Goal: Navigation & Orientation: Find specific page/section

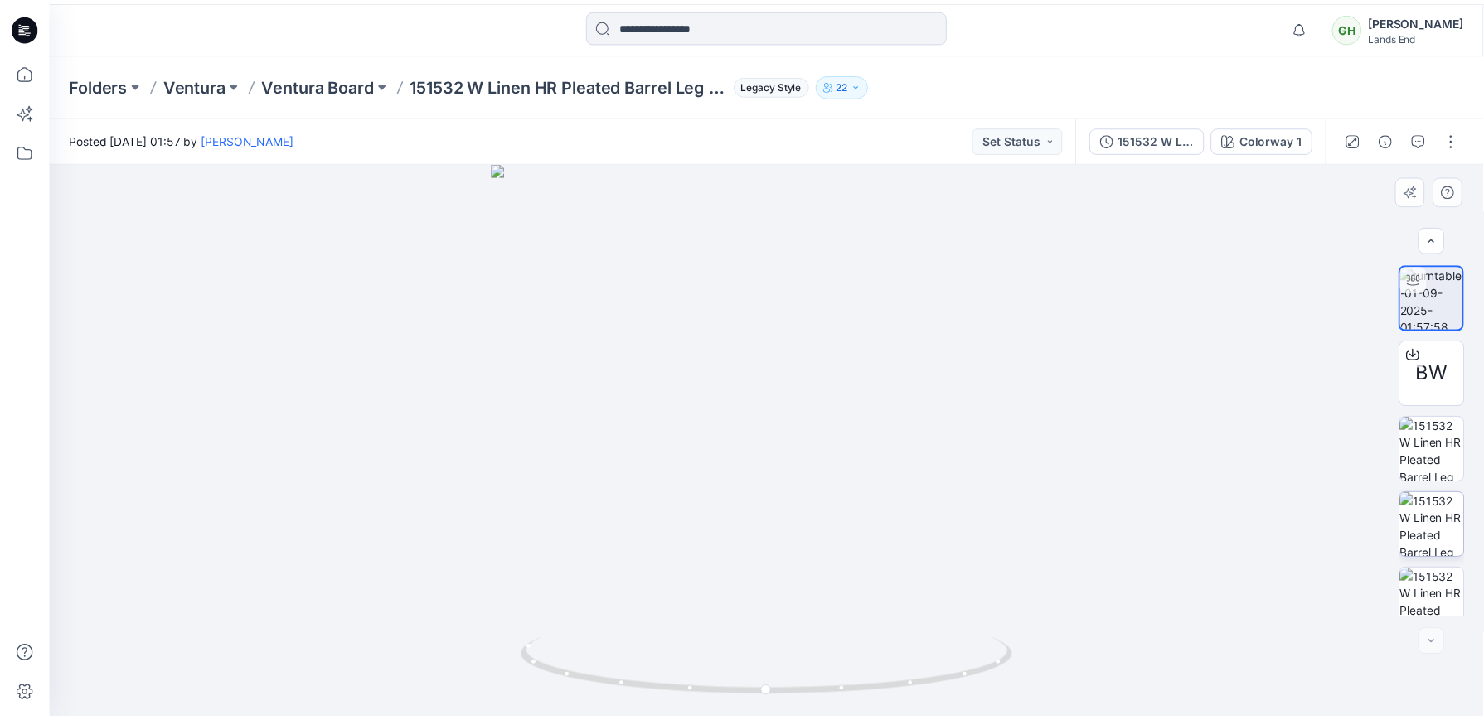
scroll to position [245, 0]
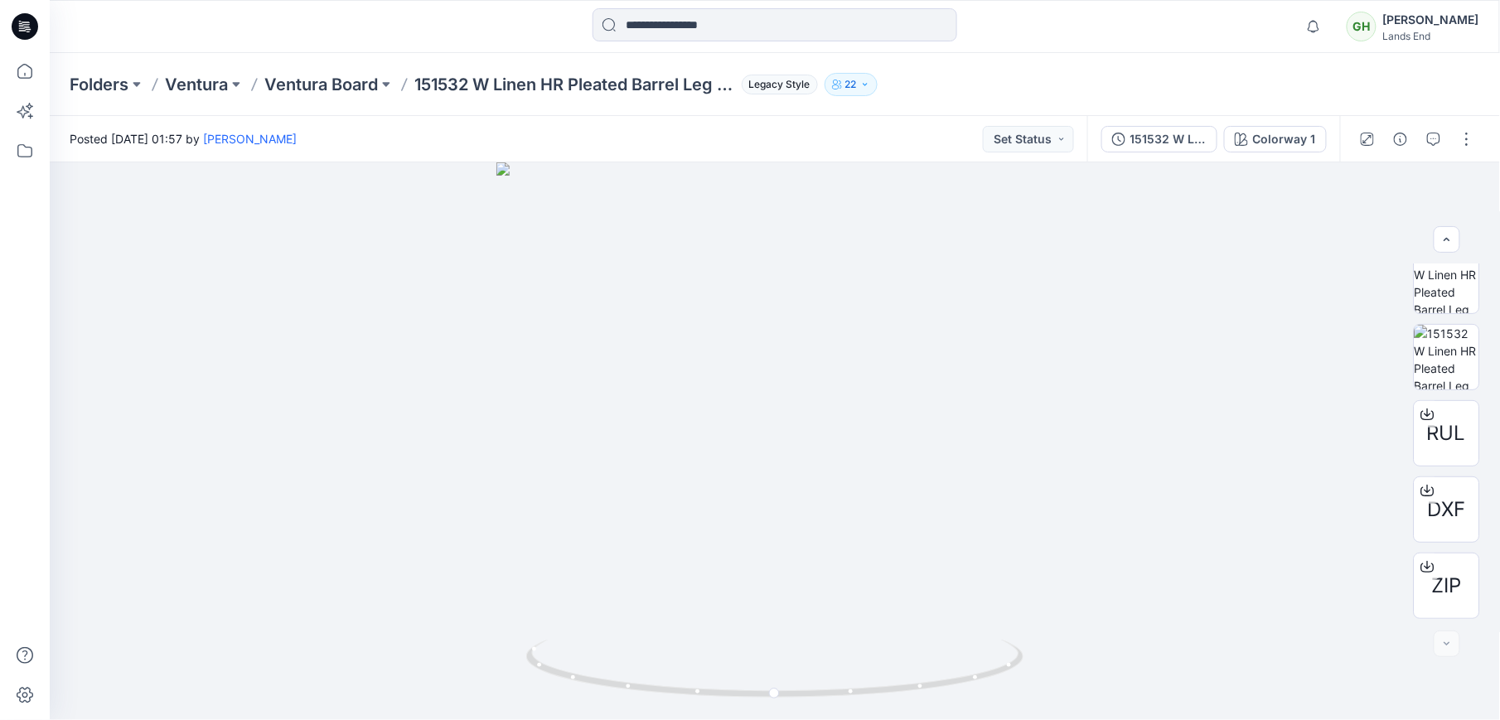
click at [31, 24] on icon at bounding box center [25, 26] width 27 height 27
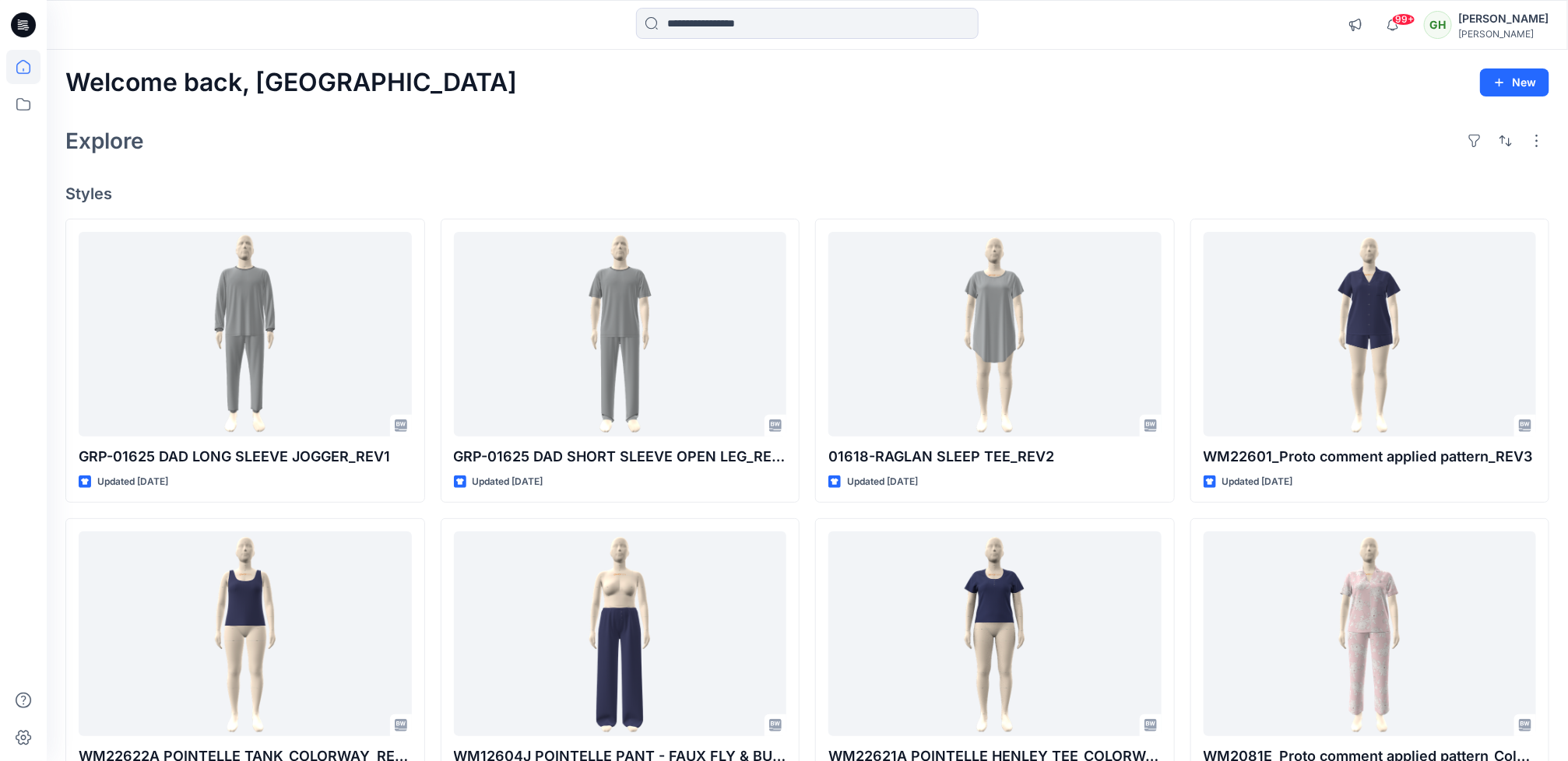
click at [22, 28] on icon at bounding box center [23, 24] width 25 height 25
click at [15, 17] on icon at bounding box center [23, 24] width 25 height 25
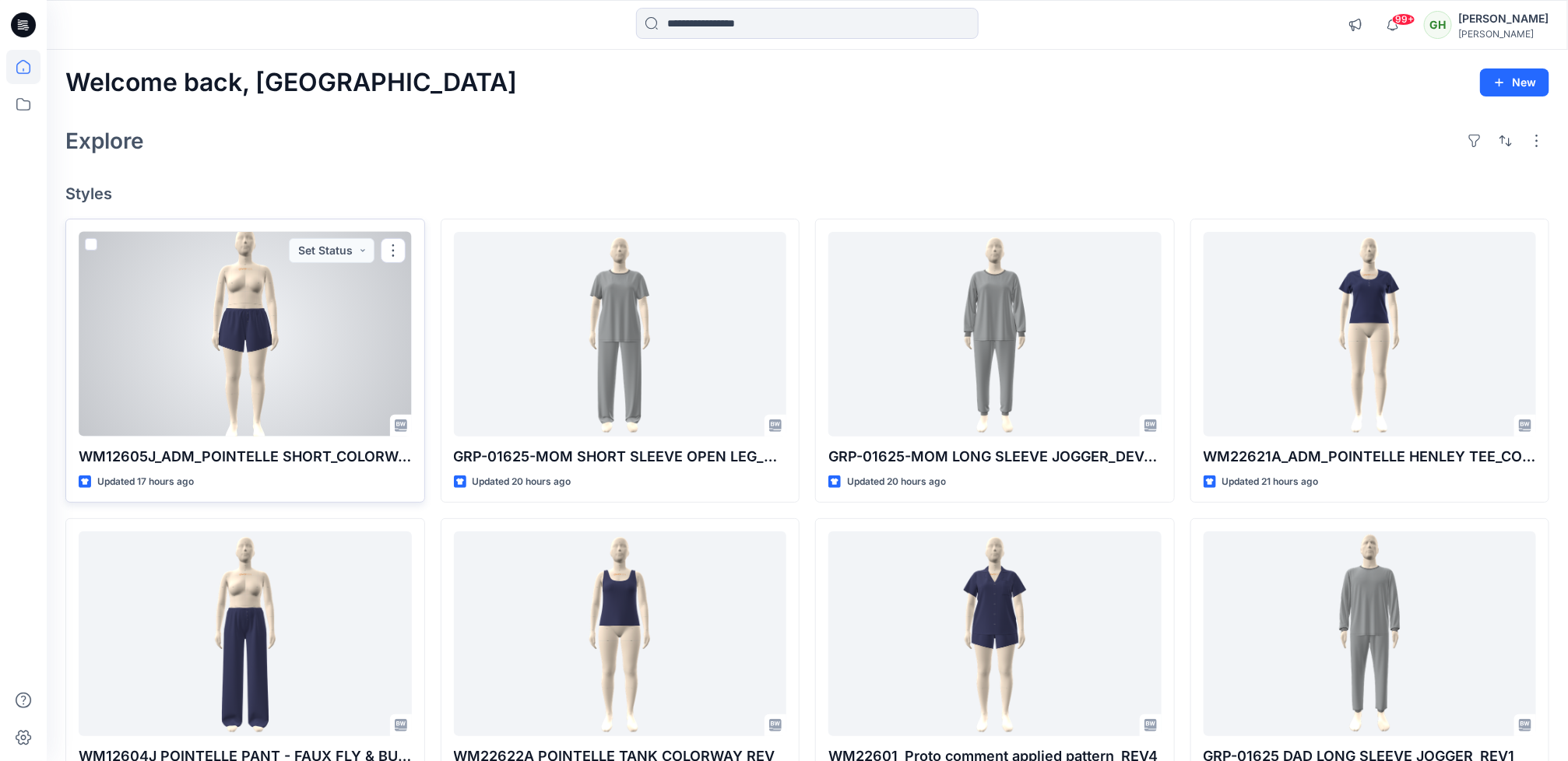
click at [245, 388] on div at bounding box center [245, 334] width 333 height 205
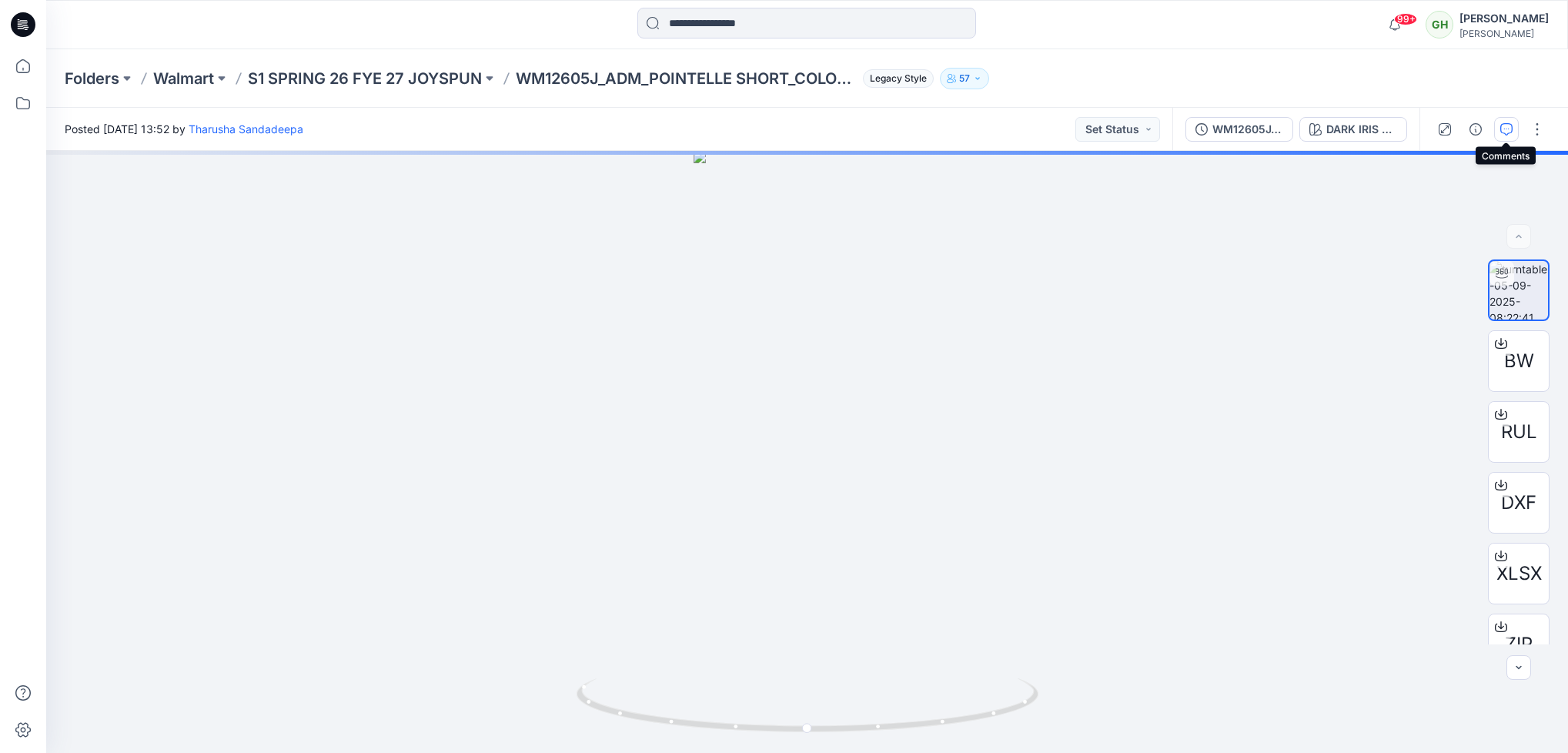
click at [1497, 119] on button "button" at bounding box center [1506, 129] width 25 height 25
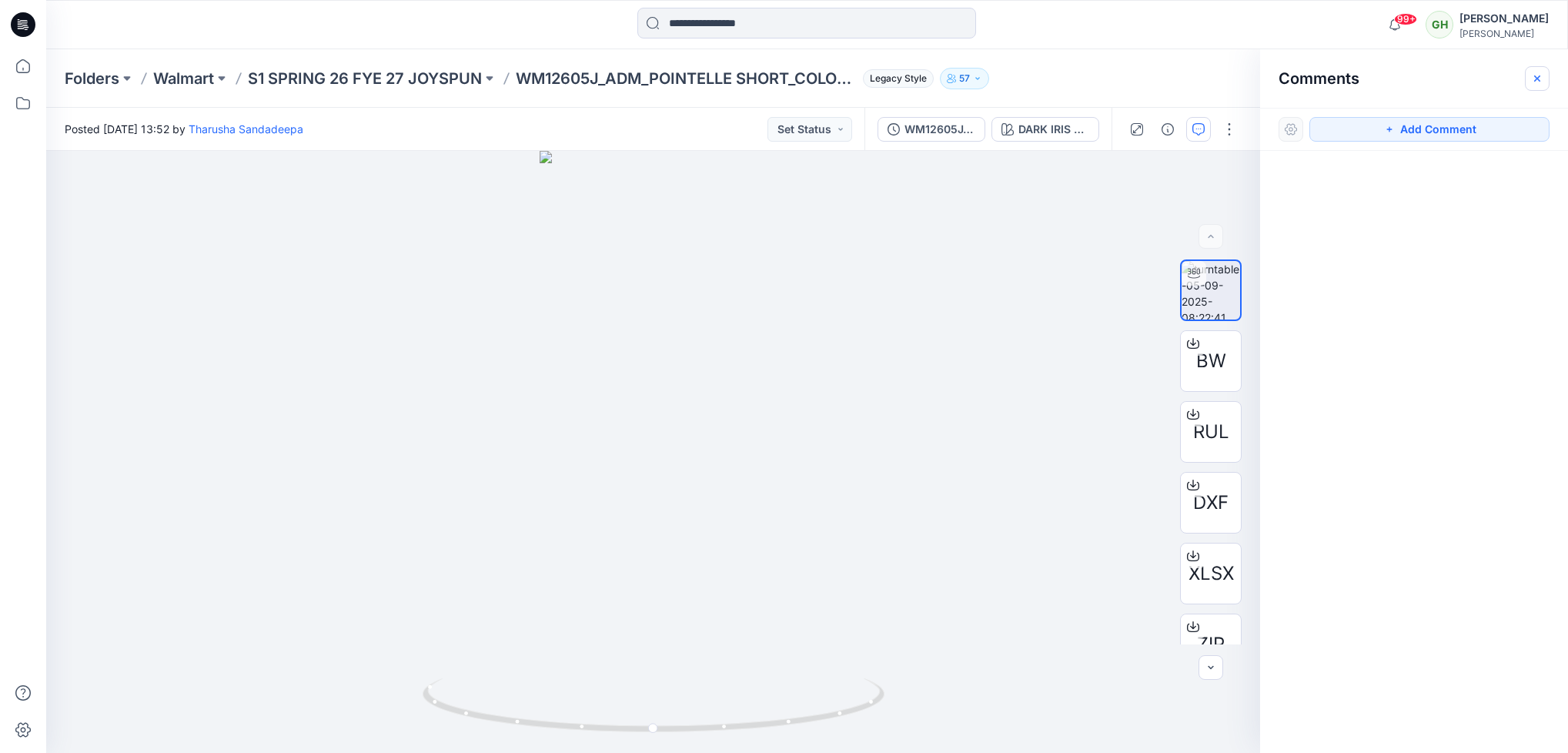
click at [1536, 77] on icon "button" at bounding box center [1536, 77] width 6 height 6
